Goal: Information Seeking & Learning: Understand process/instructions

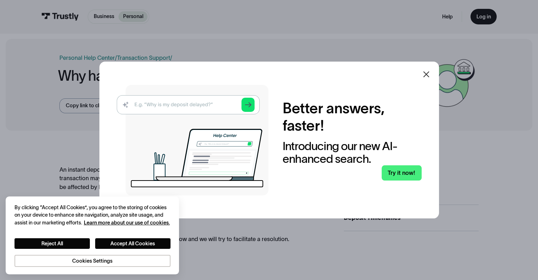
click at [427, 72] on icon at bounding box center [426, 74] width 8 height 8
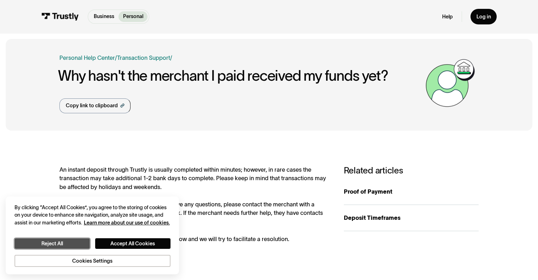
click at [57, 243] on button "Reject All" at bounding box center [52, 243] width 75 height 11
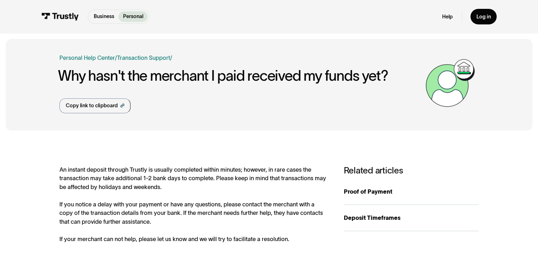
scroll to position [87, 0]
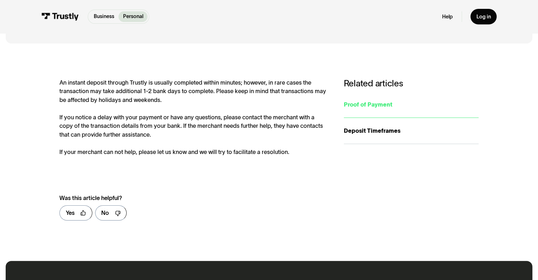
click at [353, 106] on div "Proof of Payment" at bounding box center [411, 104] width 135 height 9
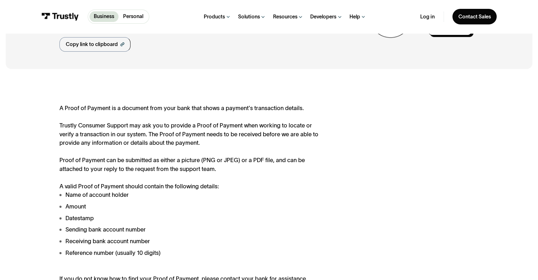
scroll to position [136, 0]
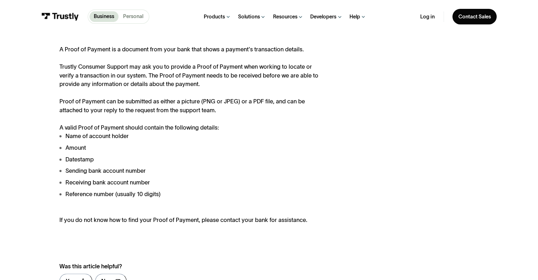
click at [132, 17] on p "Personal" at bounding box center [133, 16] width 20 height 7
